Goal: Information Seeking & Learning: Learn about a topic

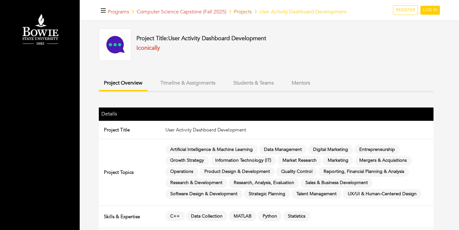
click at [242, 12] on link "Projects" at bounding box center [243, 11] width 18 height 7
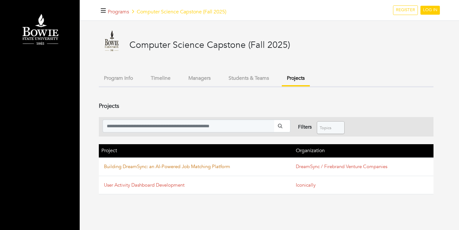
click at [171, 165] on link "Building DreamSync: an AI-Powered Job Matching Platform" at bounding box center [167, 166] width 126 height 6
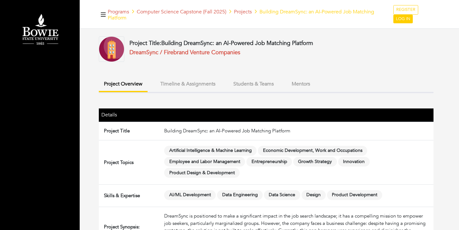
click at [188, 131] on td "Building DreamSync: an AI-Powered Job Matching Platform" at bounding box center [297, 130] width 272 height 18
copy td "DreamSync"
click at [228, 98] on div "Project Title: Building DreamSync: an AI-Powered Job Matching Platform DreamSyn…" at bounding box center [266, 206] width 334 height 340
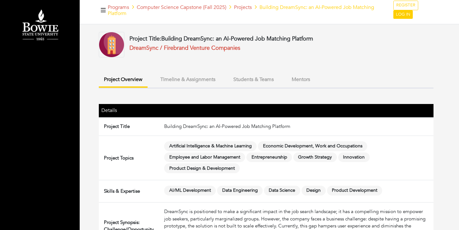
scroll to position [5, 0]
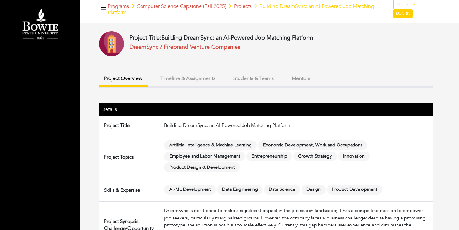
click at [312, 74] on button "Mentors" at bounding box center [300, 79] width 29 height 14
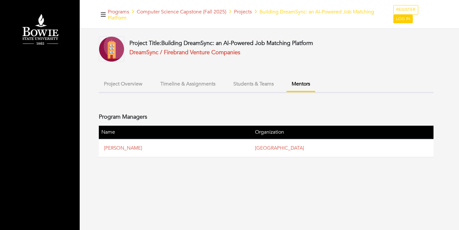
click at [113, 93] on div "Project Title: Building DreamSync: an AI-Powered Job Matching Platform DreamSyn…" at bounding box center [266, 96] width 334 height 121
click at [121, 79] on button "Project Overview" at bounding box center [123, 84] width 49 height 14
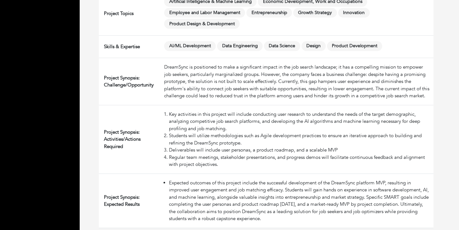
scroll to position [148, 0]
